Goal: Task Accomplishment & Management: Complete application form

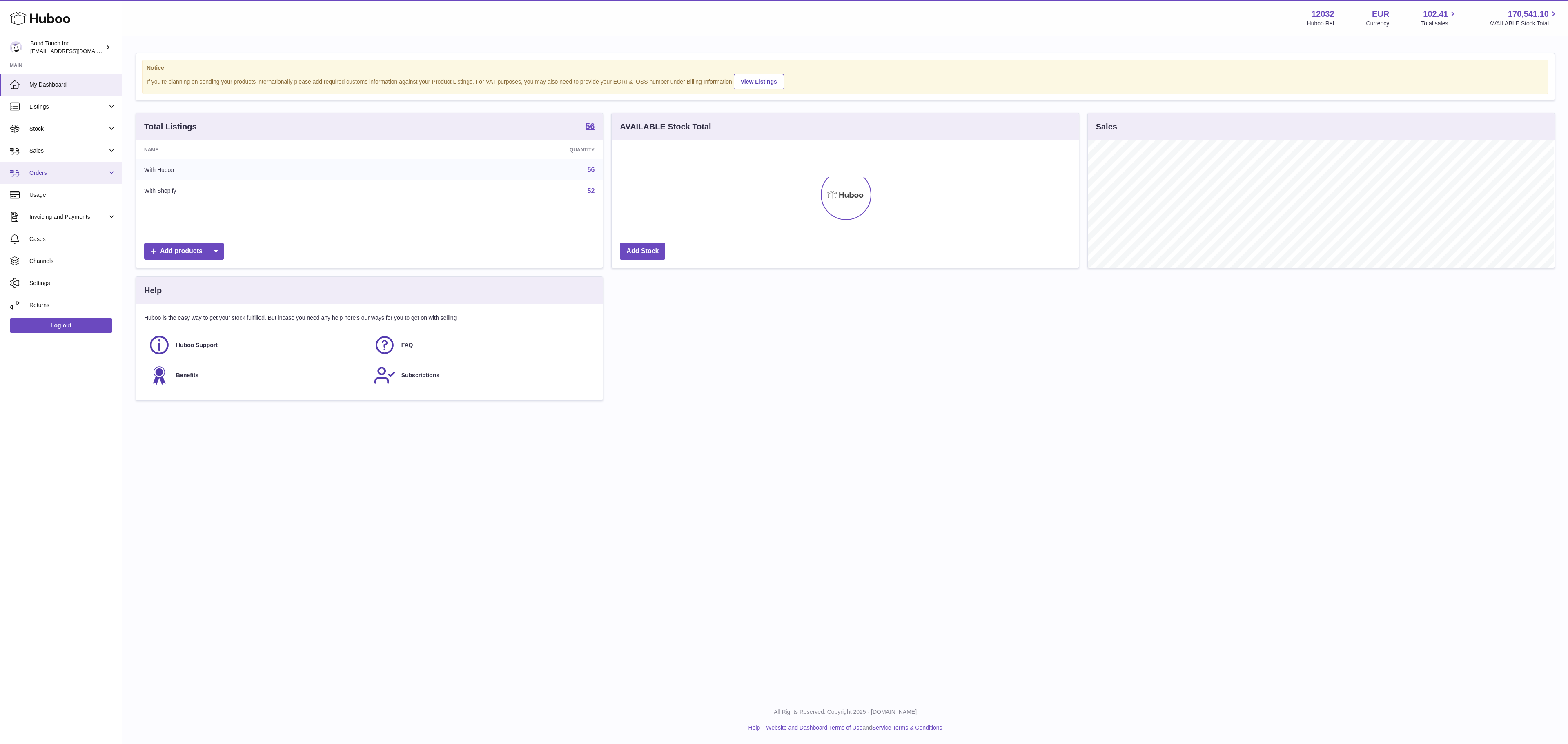
scroll to position [127, 466]
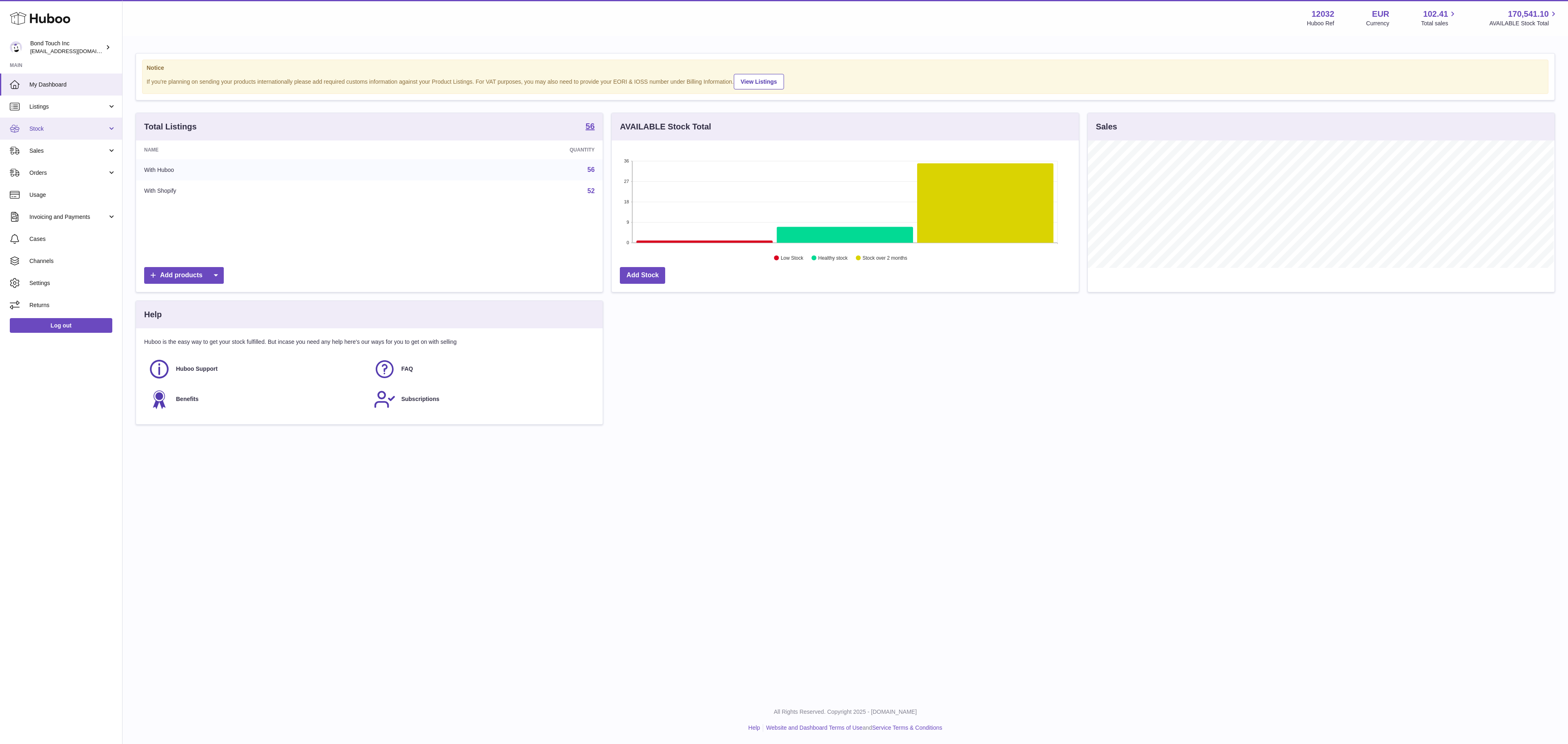
click at [70, 131] on span "Stock" at bounding box center [68, 128] width 78 height 8
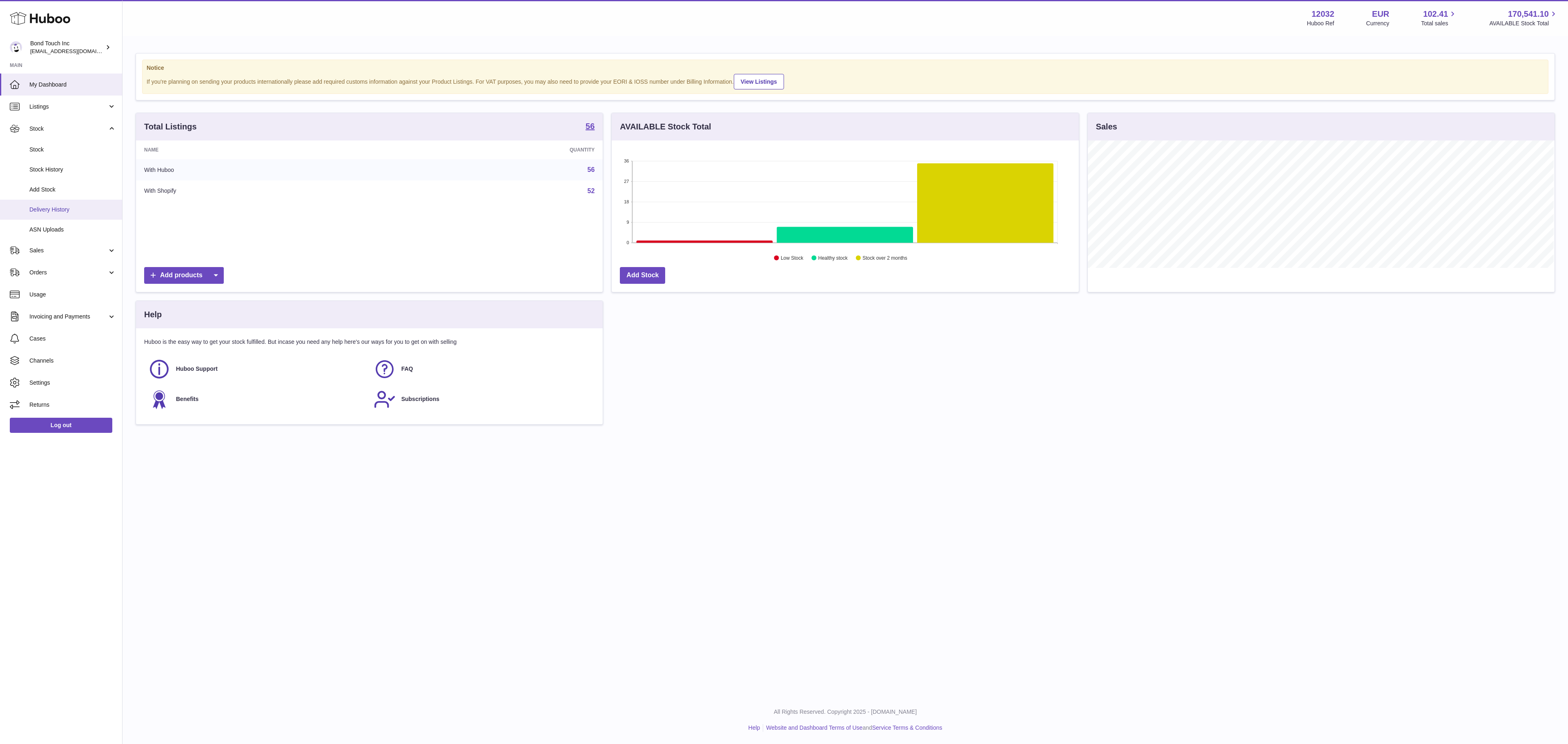
click at [69, 206] on span "Delivery History" at bounding box center [72, 209] width 86 height 8
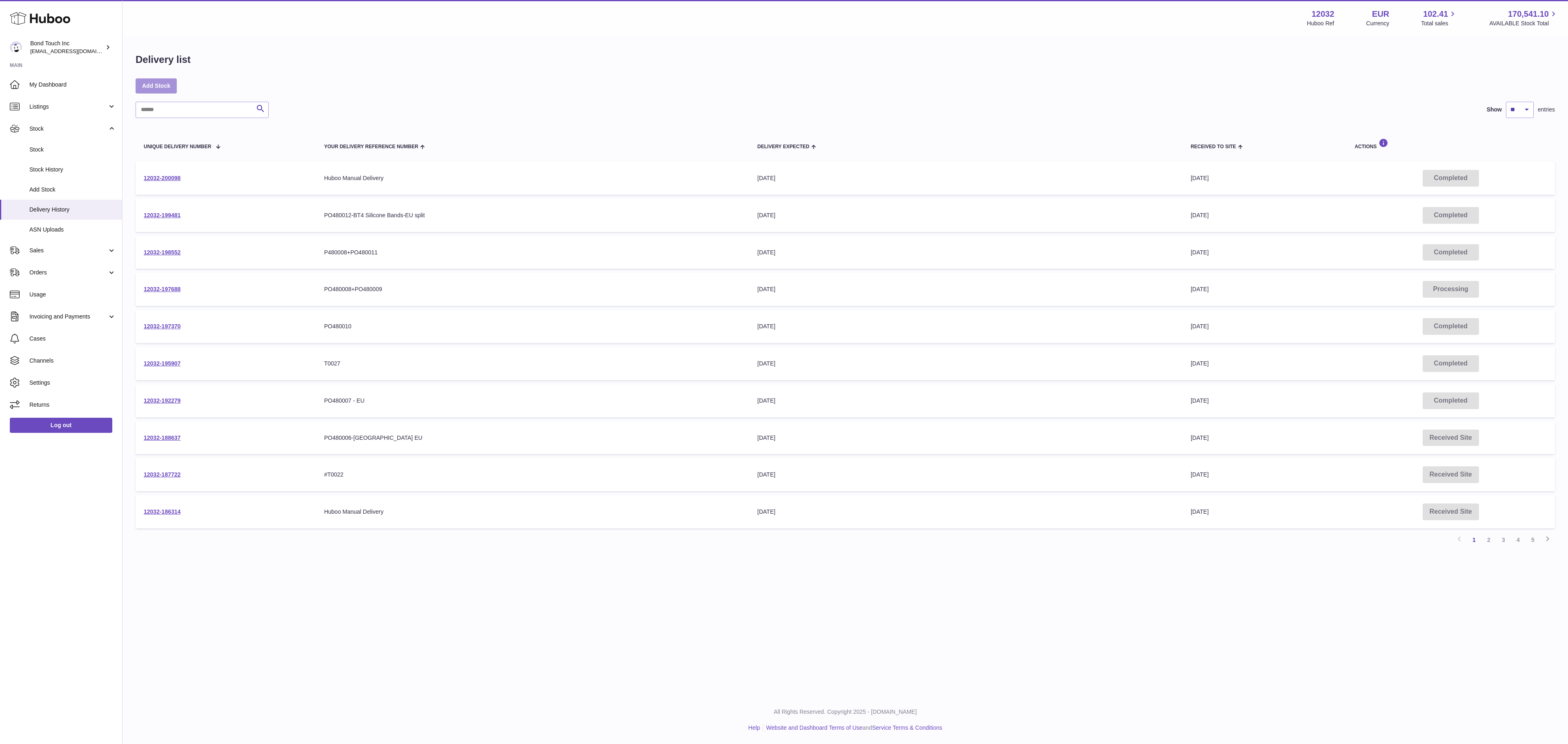
click at [163, 91] on link "Add Stock" at bounding box center [156, 86] width 41 height 15
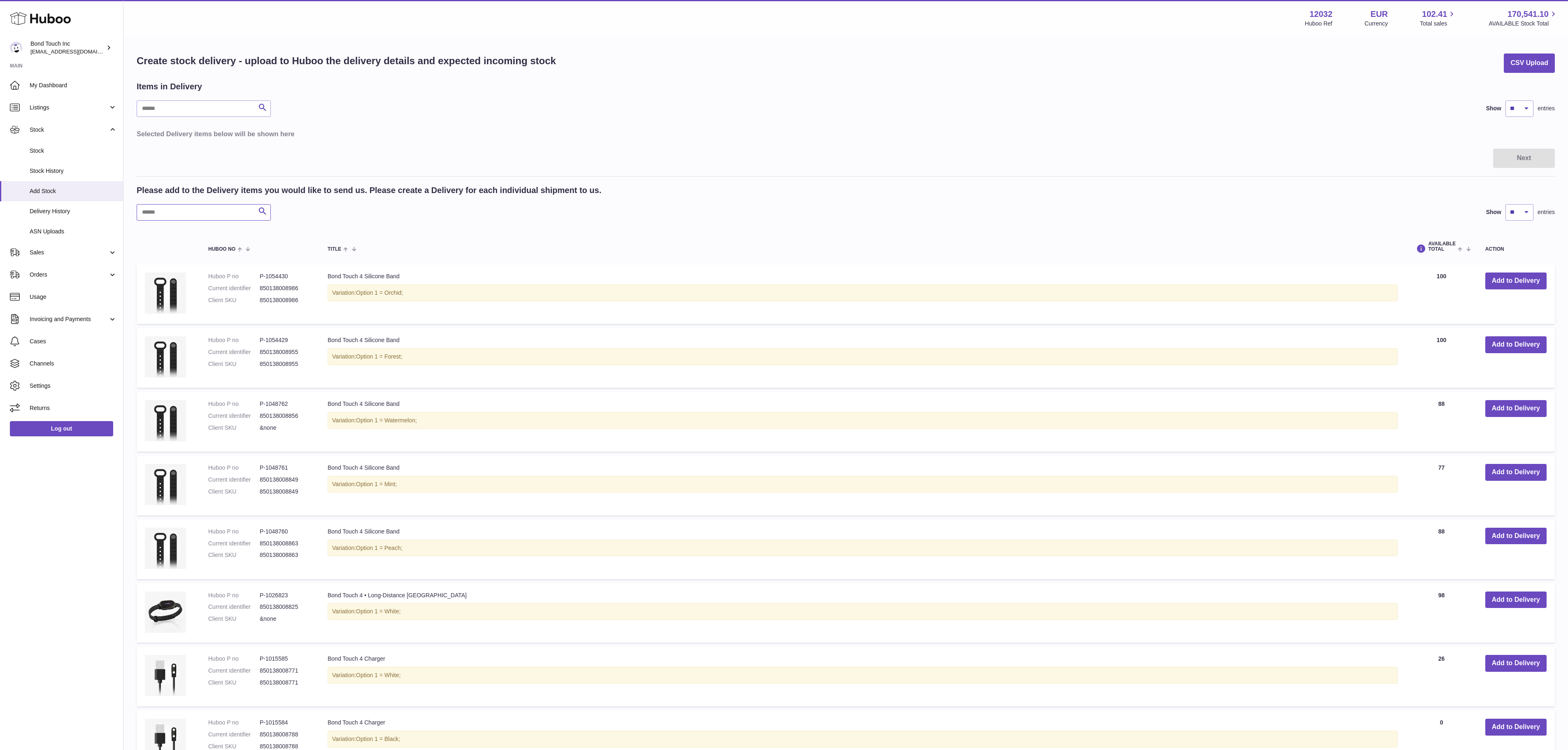
click at [202, 208] on input "text" at bounding box center [204, 212] width 134 height 17
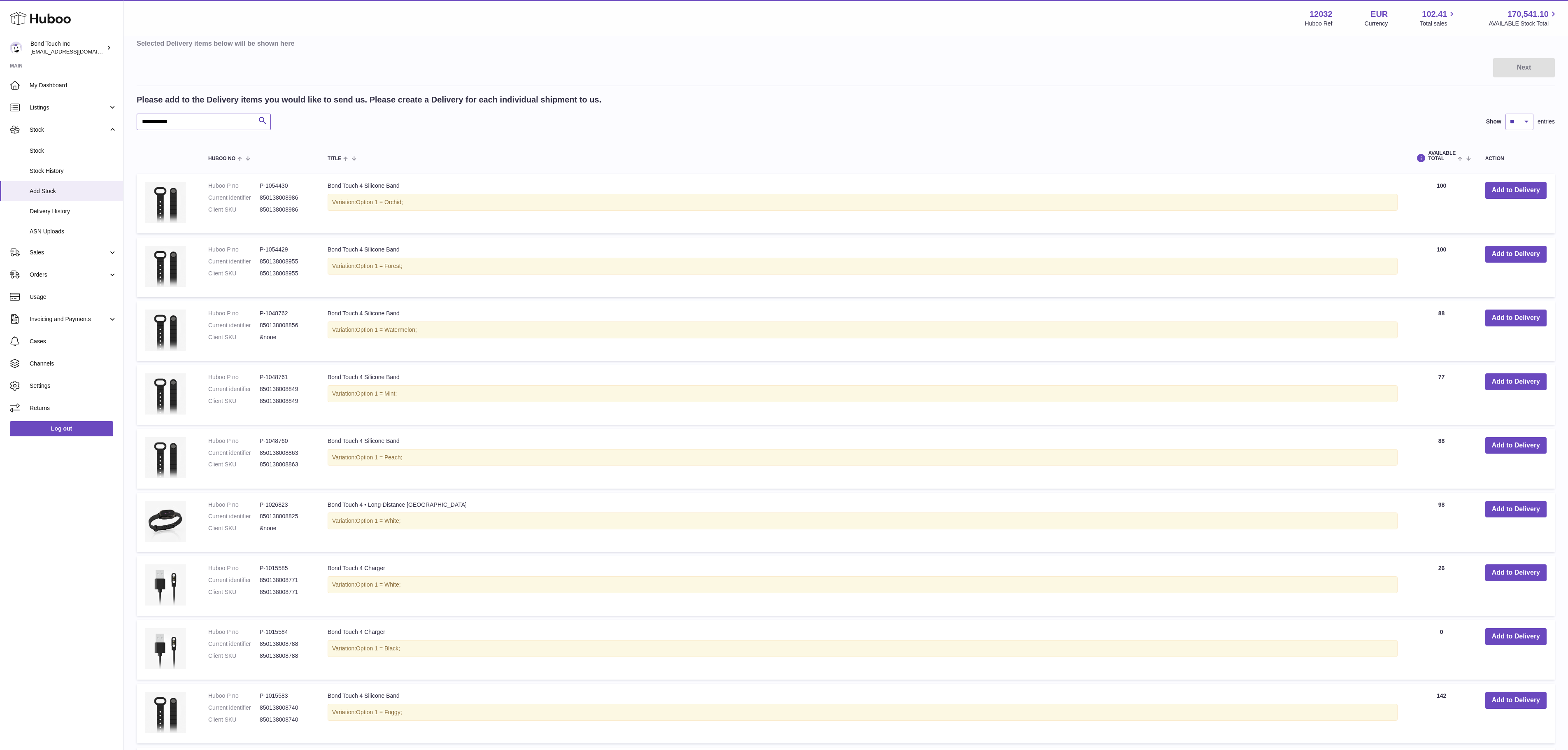
scroll to position [258, 0]
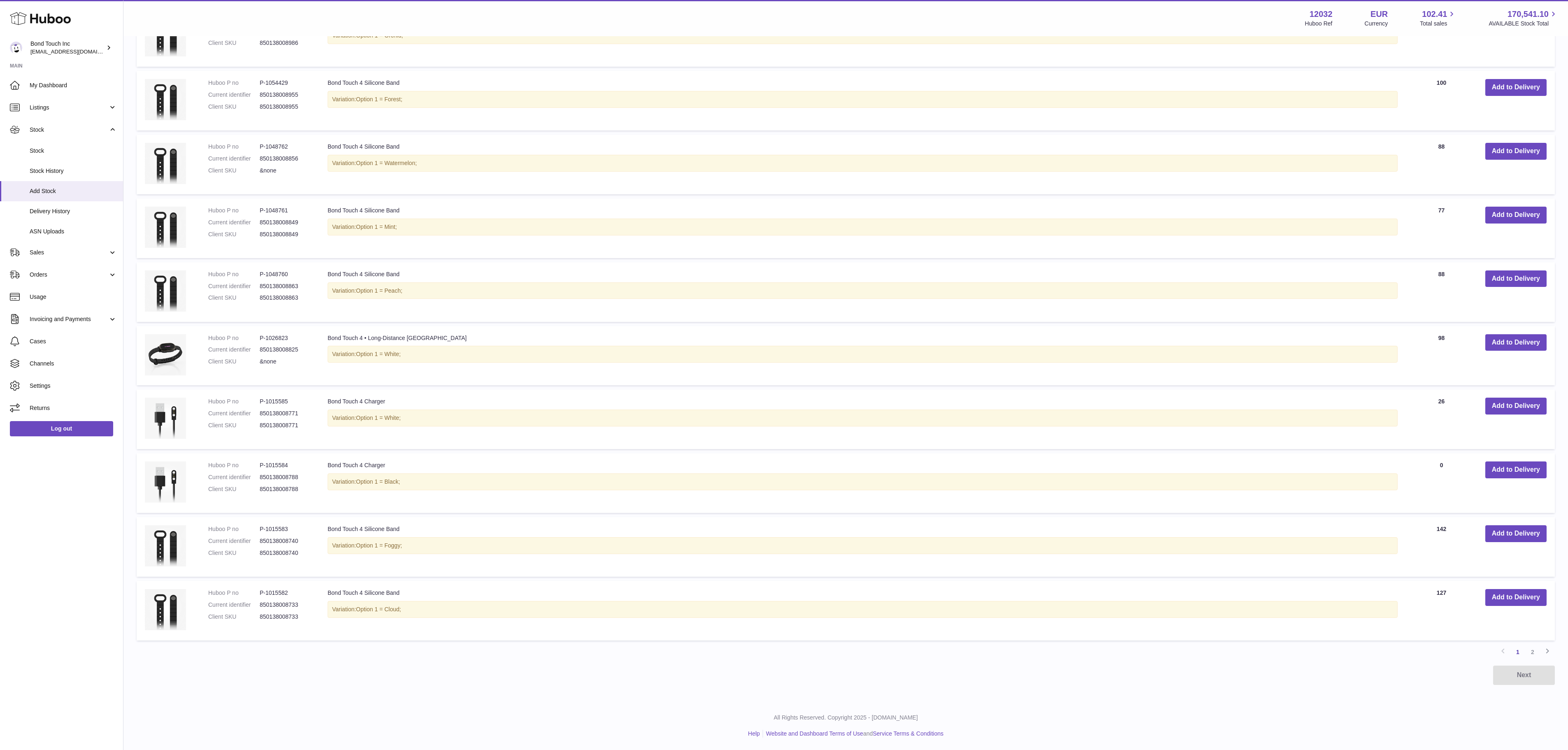
type input "**********"
drag, startPoint x: 436, startPoint y: 338, endPoint x: 378, endPoint y: 342, distance: 58.1
click at [378, 342] on td "Bond Touch 4 • Long-Distance Bracelet Variation: Option 1 = White;" at bounding box center [863, 355] width 1086 height 60
click at [1505, 345] on button "Add to Delivery" at bounding box center [1516, 343] width 61 height 17
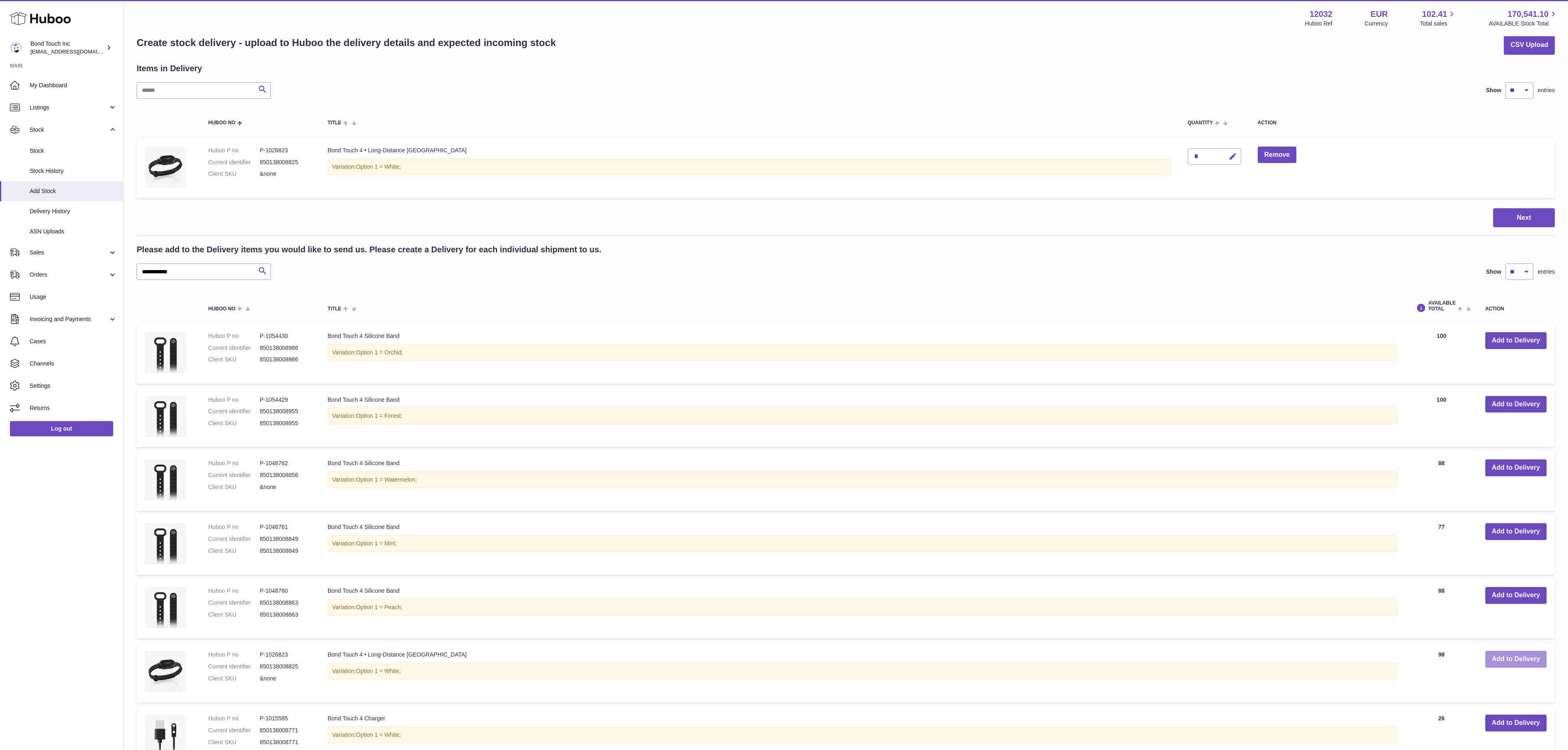
scroll to position [0, 0]
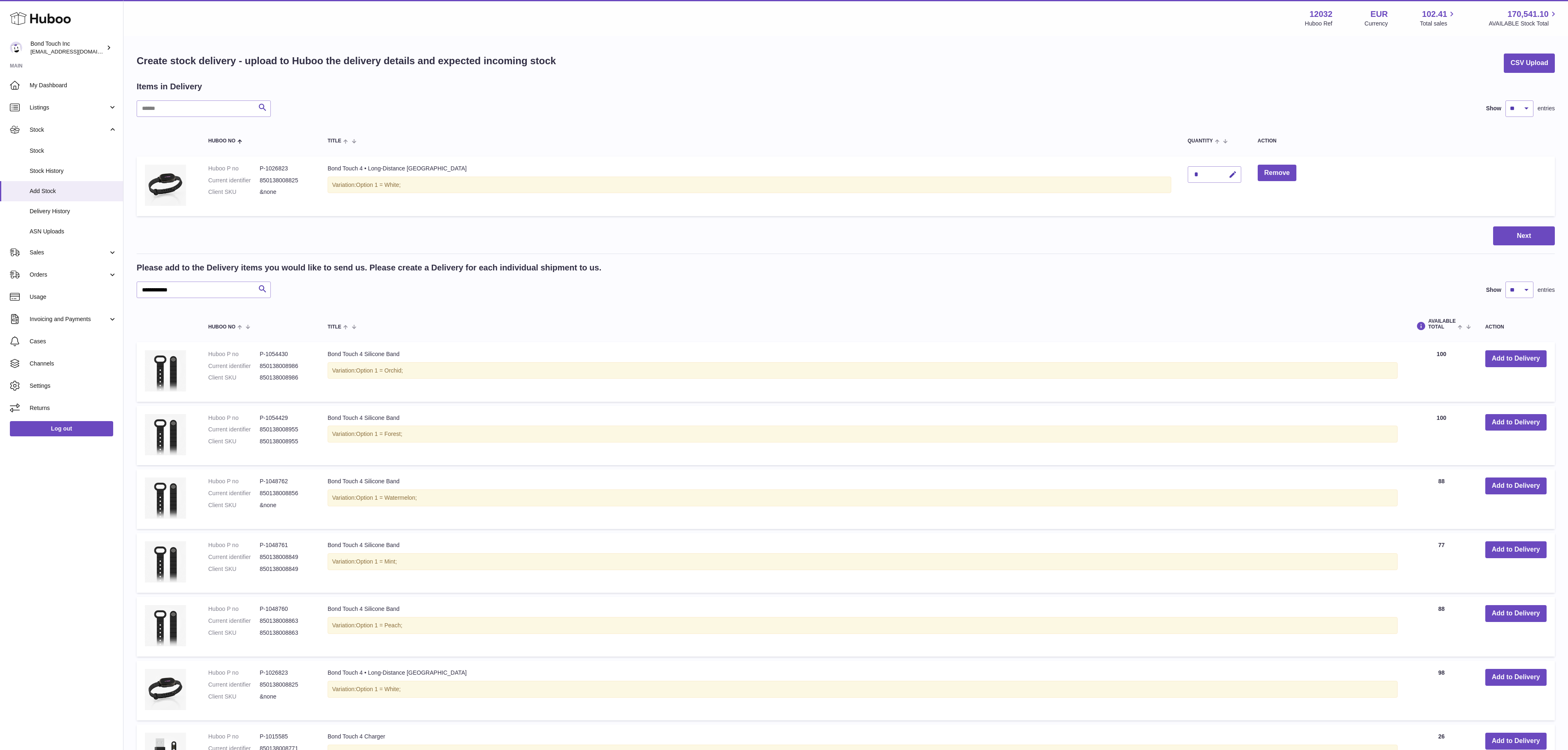
drag, startPoint x: 1128, startPoint y: 171, endPoint x: 1111, endPoint y: 171, distance: 17.0
click at [1180, 171] on td "*" at bounding box center [1215, 186] width 70 height 60
click at [1228, 174] on icon "button" at bounding box center [1232, 175] width 9 height 9
drag, startPoint x: 1123, startPoint y: 171, endPoint x: 1111, endPoint y: 173, distance: 12.2
click at [1180, 173] on td "*" at bounding box center [1215, 186] width 70 height 60
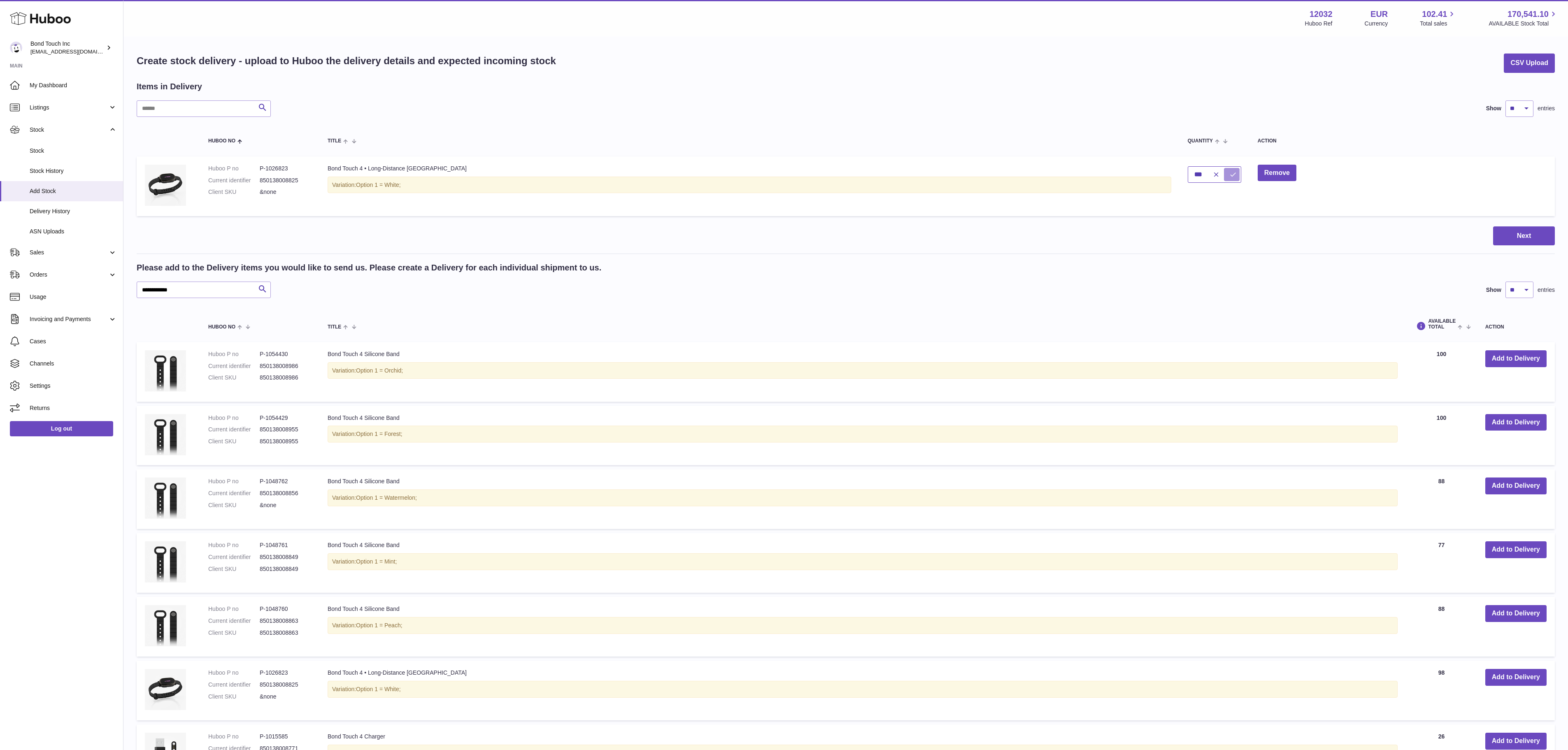
type input "***"
click at [1229, 171] on icon "submit" at bounding box center [1233, 174] width 7 height 7
click at [1513, 231] on button "Next" at bounding box center [1524, 236] width 62 height 20
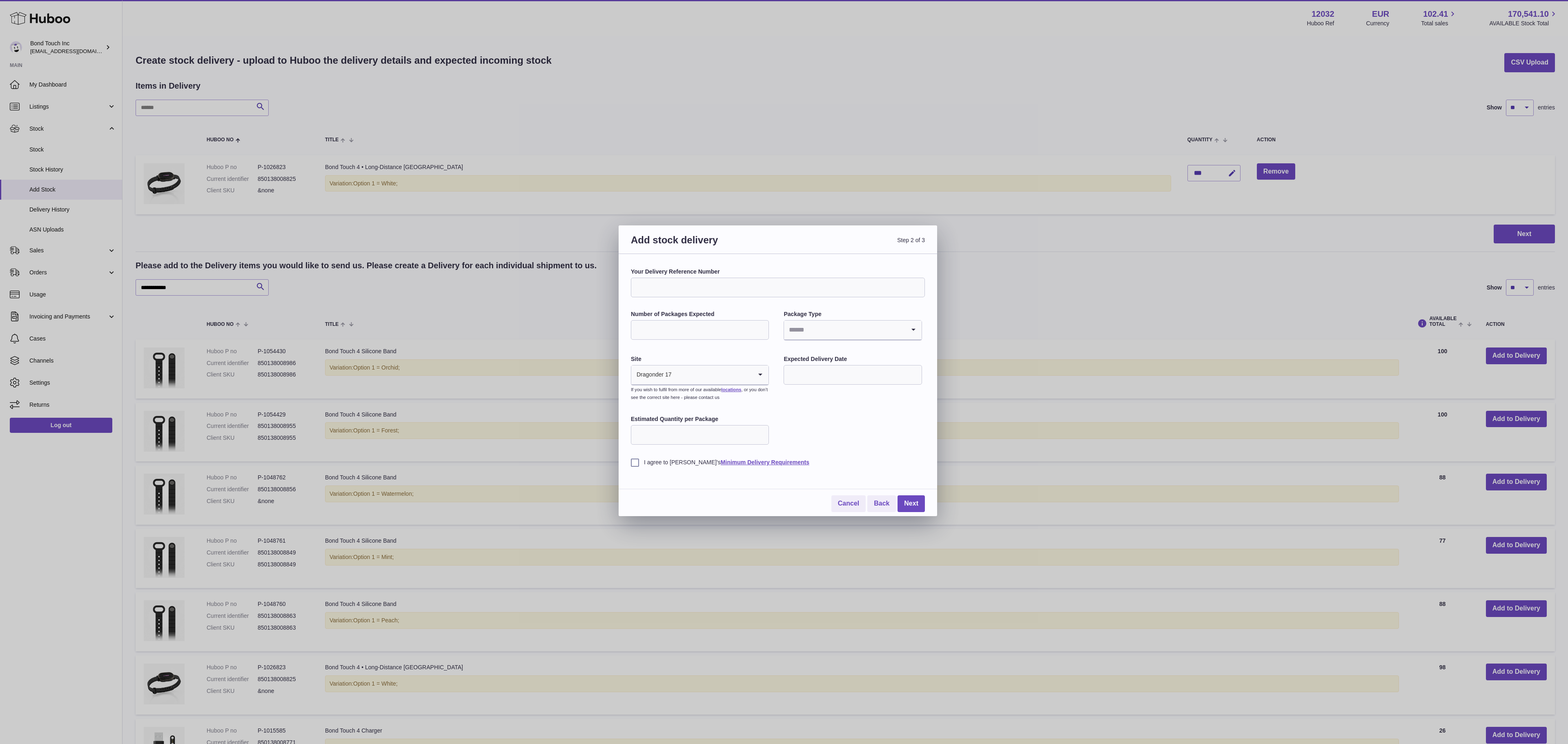
click at [735, 284] on input "Your Delivery Reference Number" at bounding box center [777, 287] width 294 height 19
type input "**********"
click at [662, 317] on label "Number of Packages Expected" at bounding box center [699, 314] width 138 height 8
click at [662, 320] on input "Number of Packages Expected" at bounding box center [699, 330] width 138 height 19
type input "*"
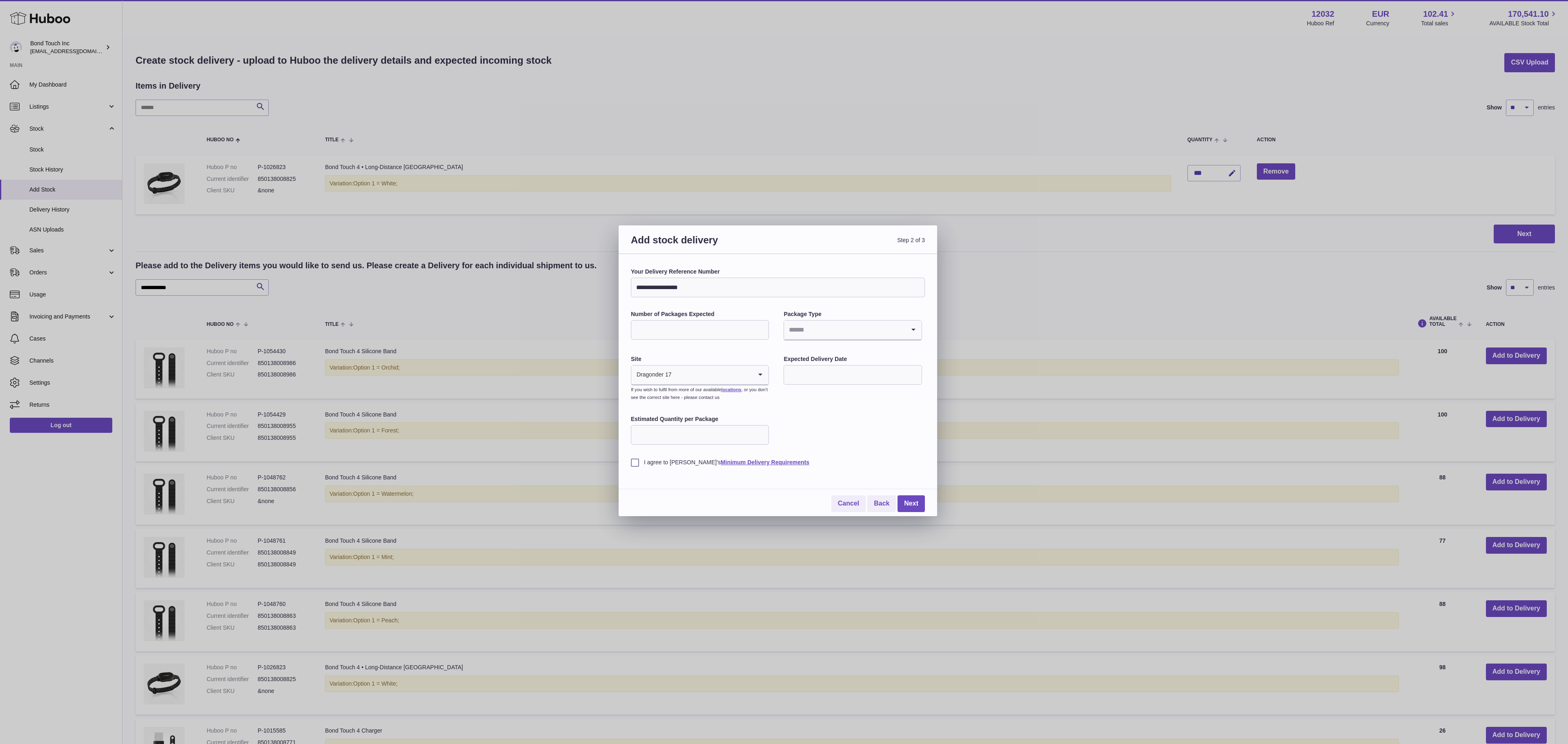
click at [834, 332] on input "Search for option" at bounding box center [844, 330] width 121 height 19
click at [812, 388] on li "Boxes" at bounding box center [853, 385] width 136 height 16
click at [820, 382] on input "text" at bounding box center [852, 375] width 138 height 19
click at [811, 474] on span "23" at bounding box center [813, 476] width 15 height 15
type input "**********"
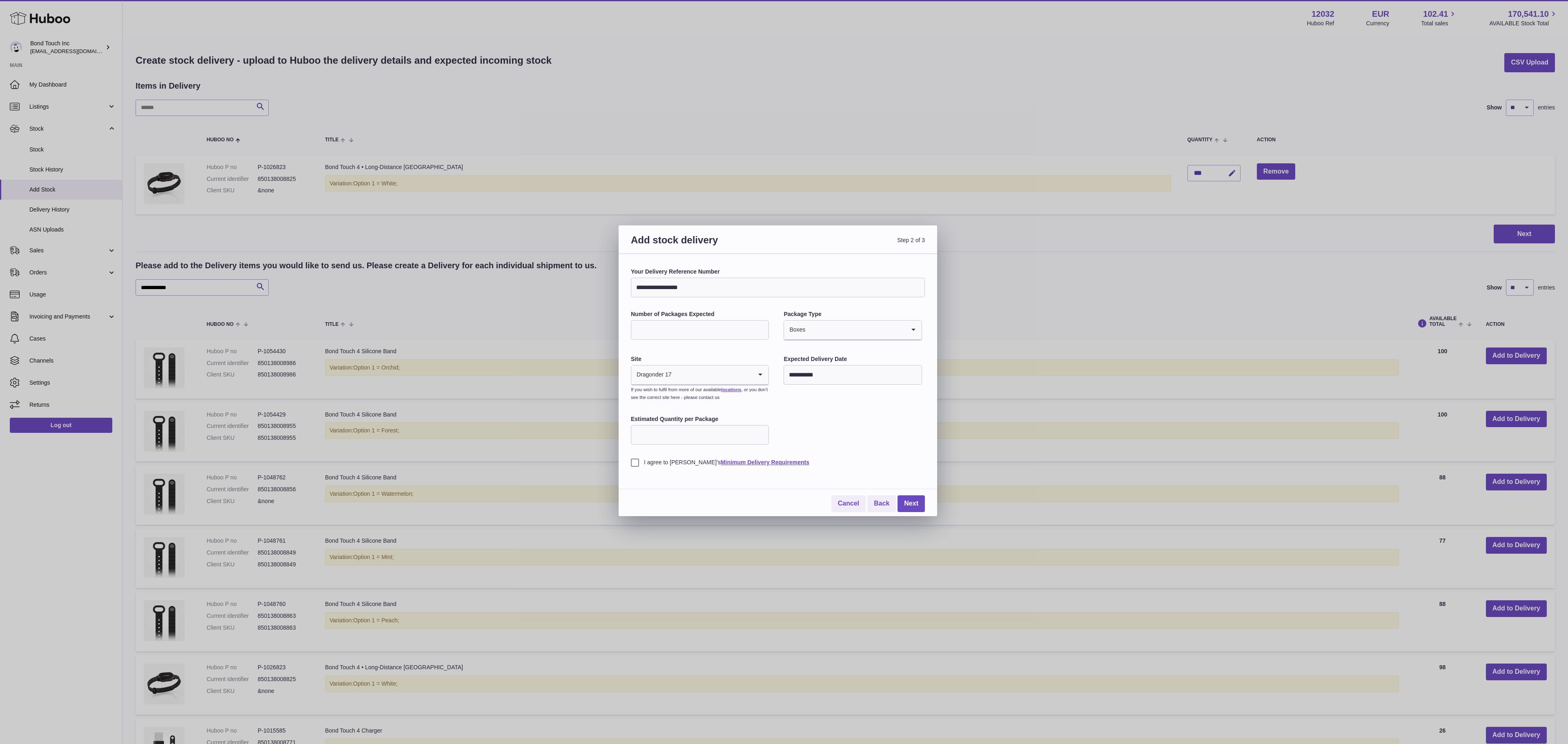
click at [686, 430] on input "Estimated Quantity per Package" at bounding box center [699, 435] width 138 height 19
type input "***"
click at [634, 466] on label "I agree to Huboo's Minimum Delivery Requirements" at bounding box center [777, 462] width 294 height 8
click at [911, 507] on link "Next" at bounding box center [911, 504] width 27 height 17
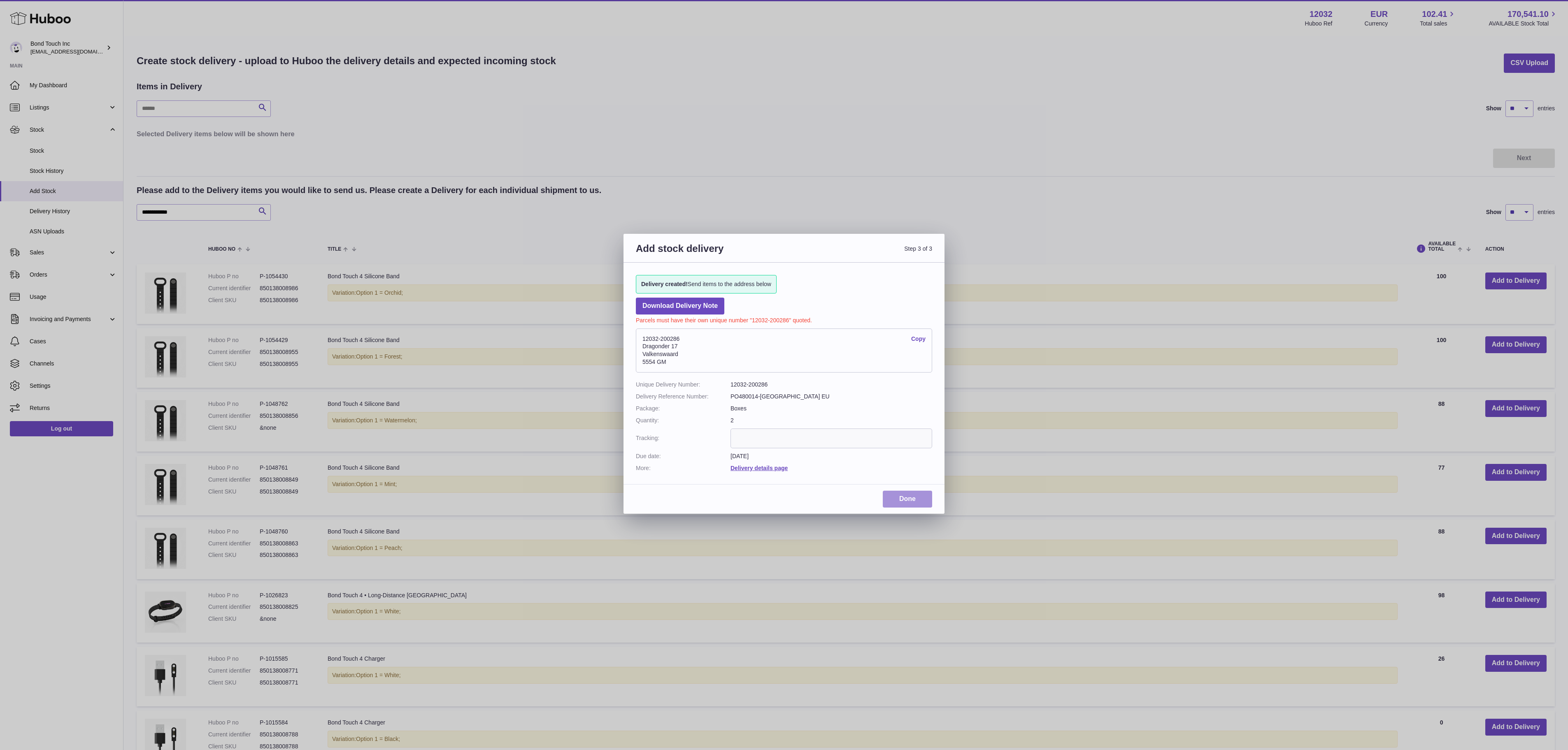
click at [906, 501] on link "Done" at bounding box center [907, 500] width 49 height 17
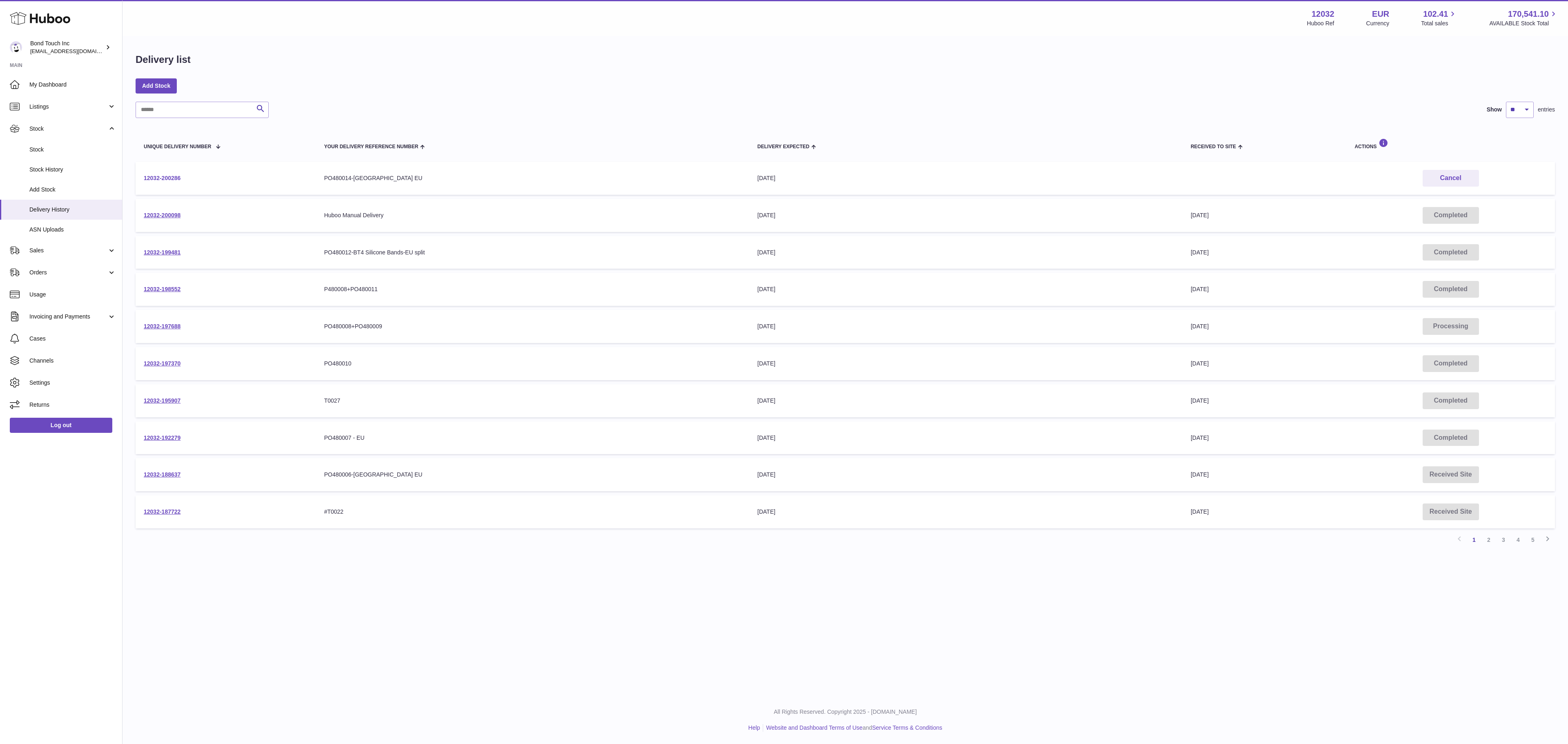
click at [153, 175] on link "12032-200286" at bounding box center [162, 178] width 37 height 7
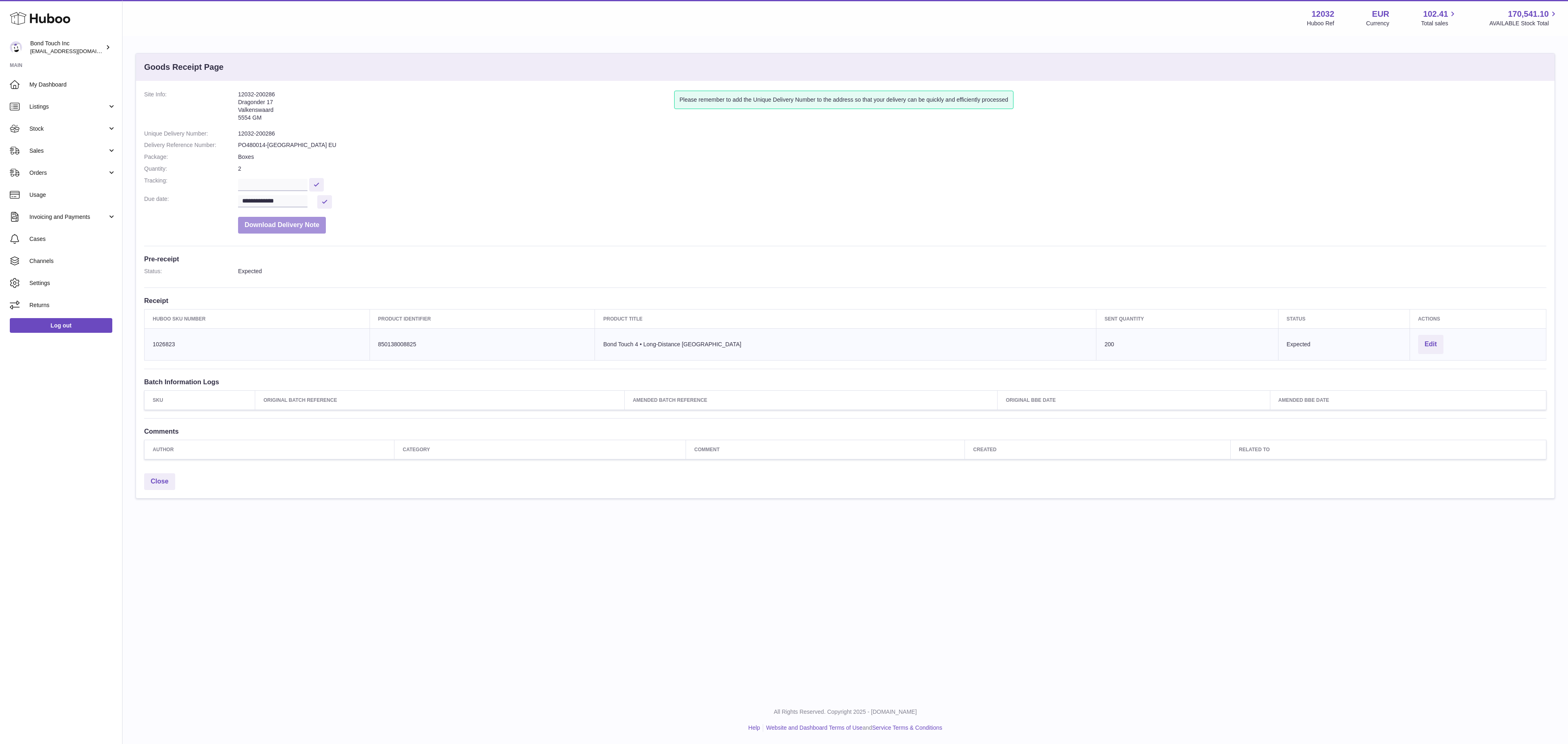
click at [278, 230] on button "Download Delivery Note" at bounding box center [282, 225] width 88 height 17
